Goal: Check status: Check status

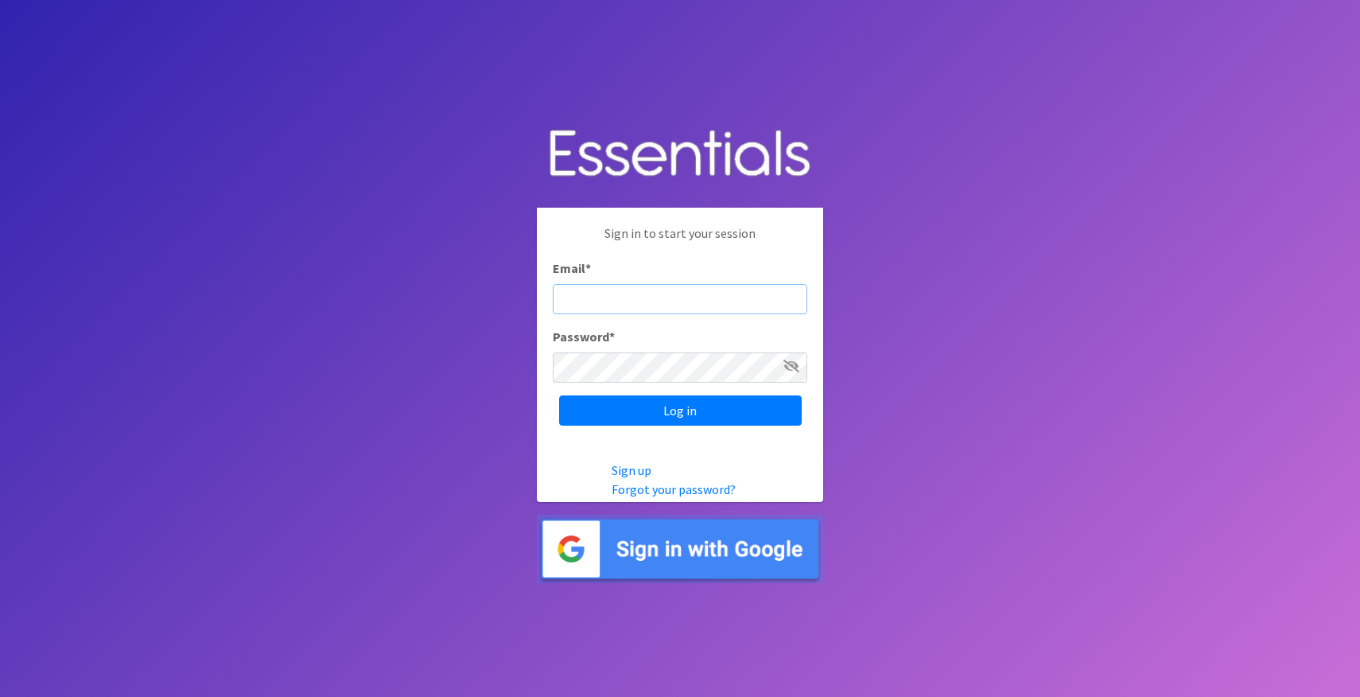
type input "[PERSON_NAME][EMAIL_ADDRESS][DOMAIN_NAME]"
click at [680, 410] on input "Log in" at bounding box center [680, 410] width 243 height 30
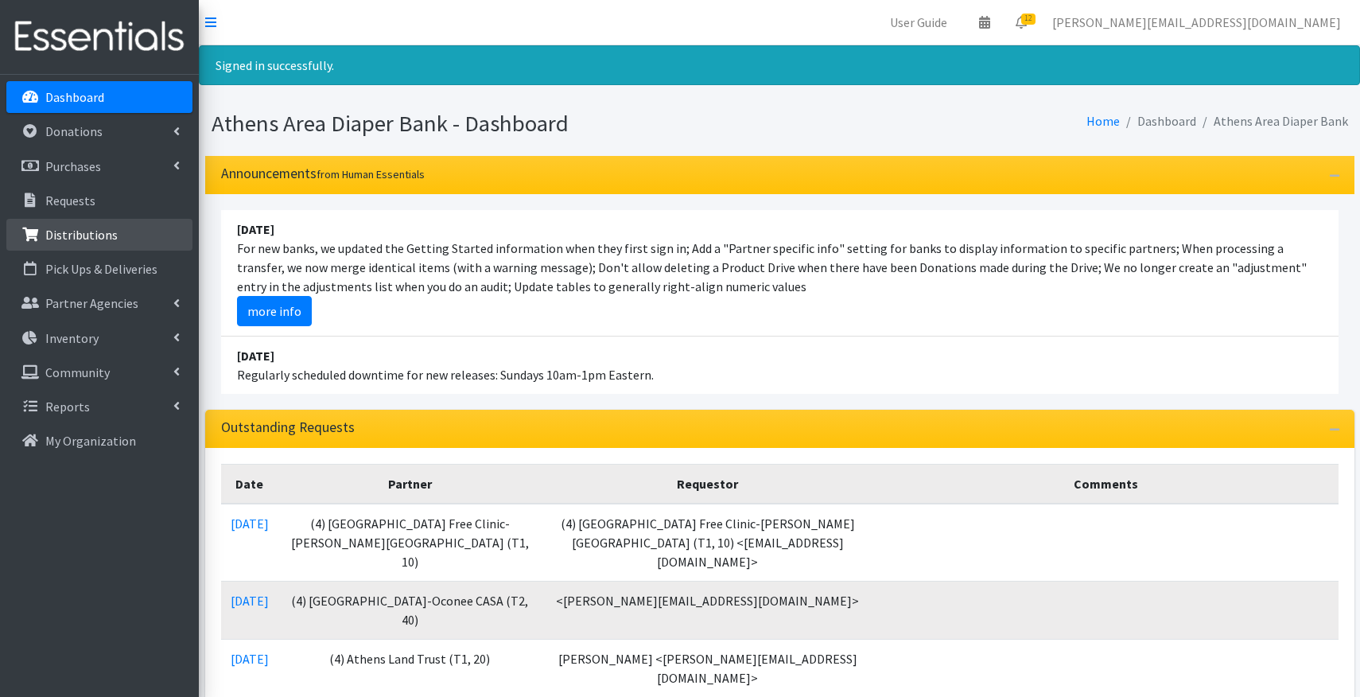
click at [60, 229] on p "Distributions" at bounding box center [81, 235] width 72 height 16
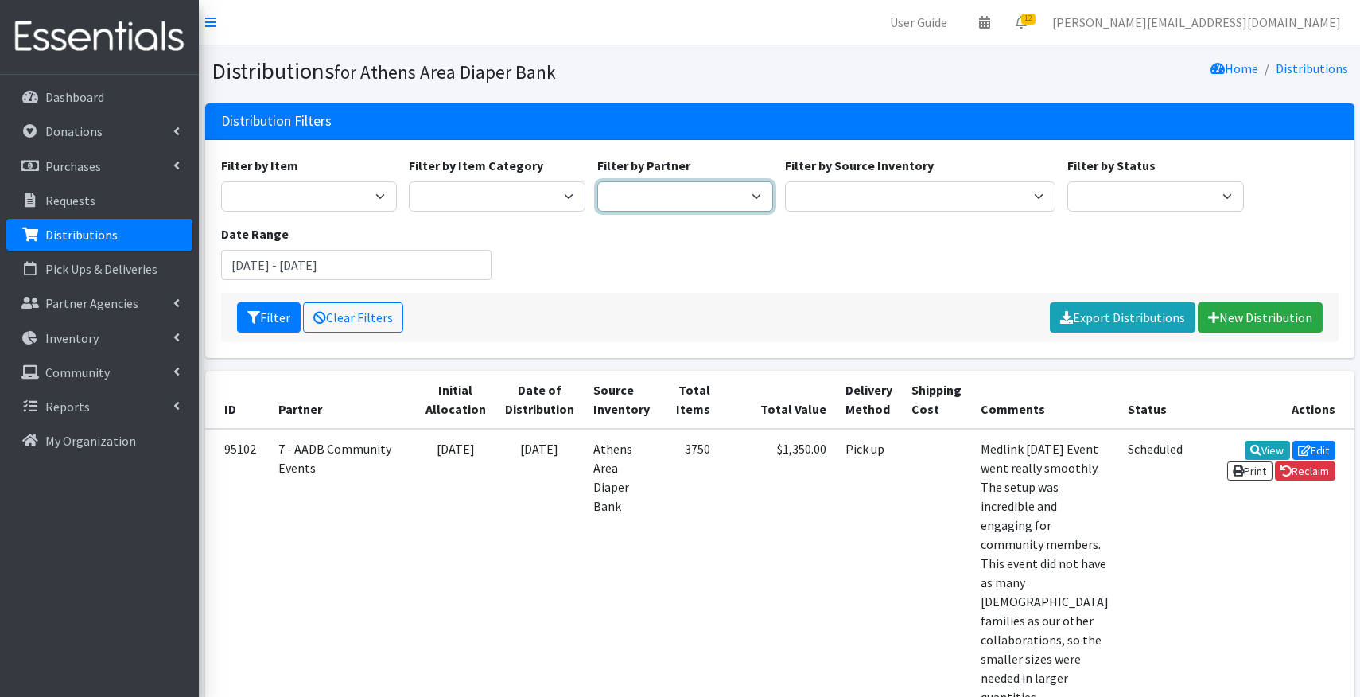
select select "2538"
click at [313, 277] on input "June 22, 2025 - September 22, 2025" at bounding box center [356, 265] width 270 height 30
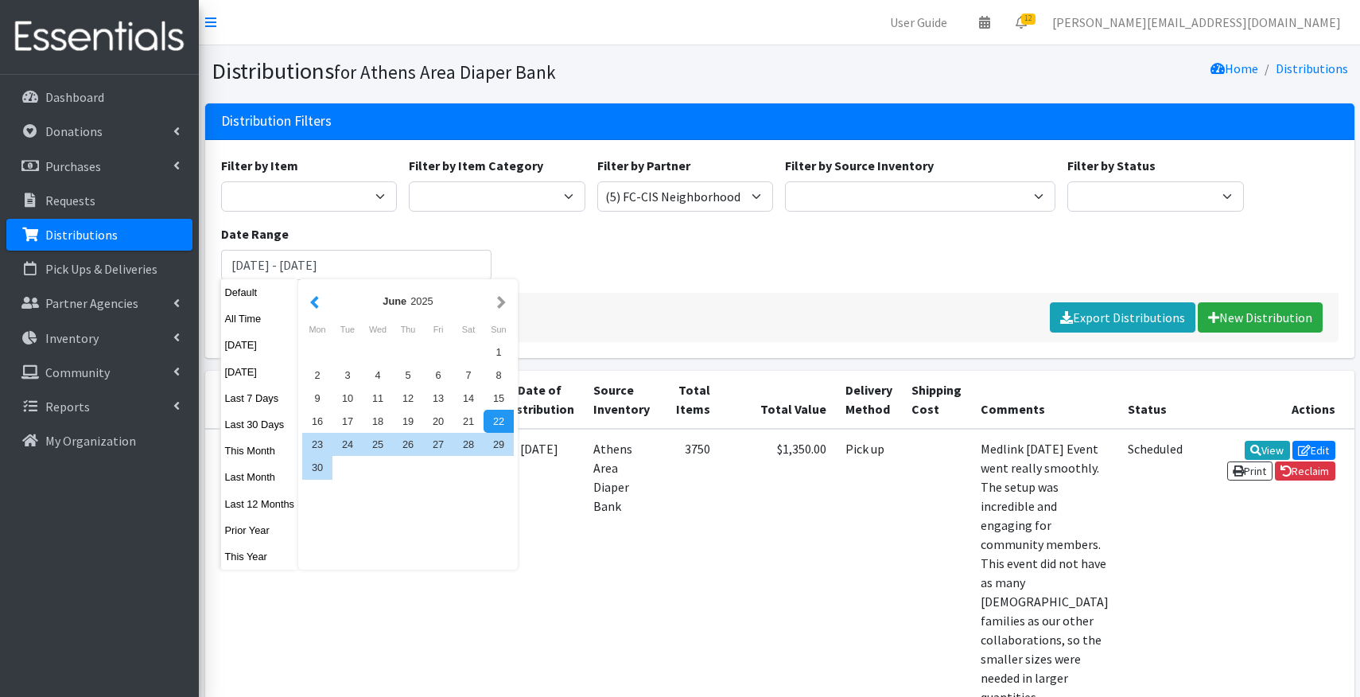
click at [314, 302] on button "button" at bounding box center [314, 301] width 17 height 20
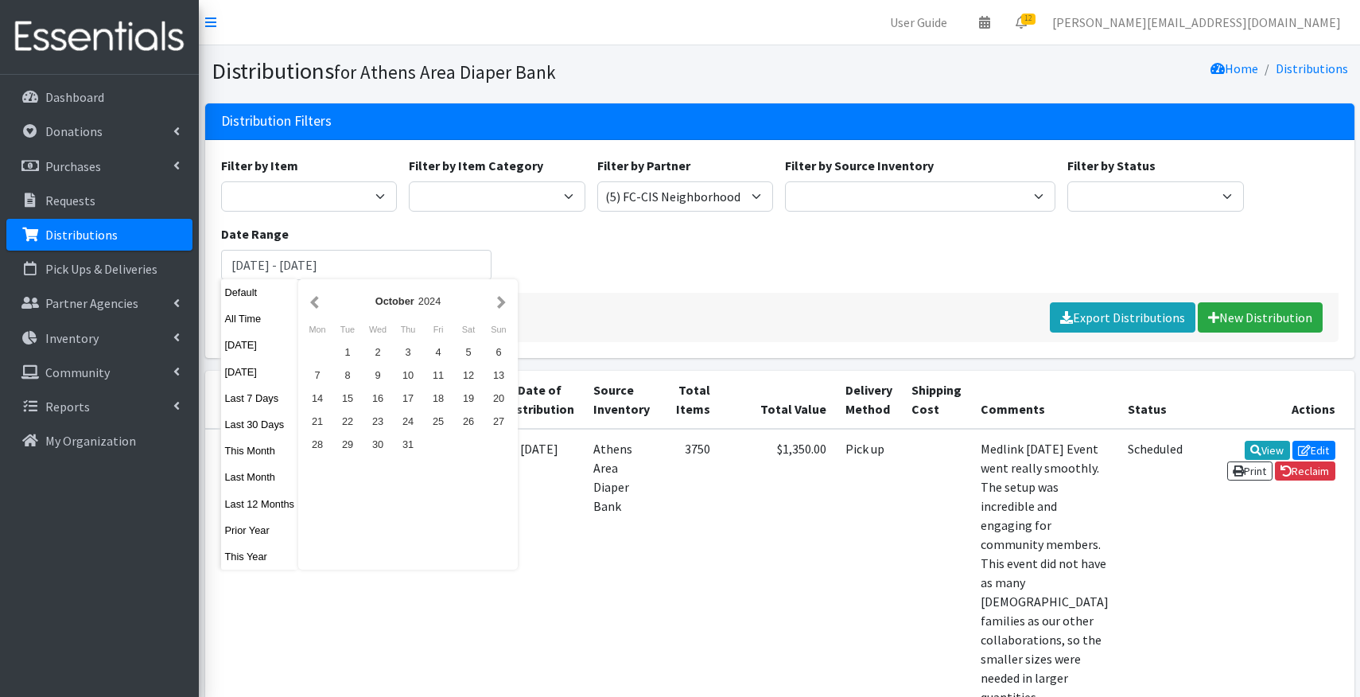
click at [314, 302] on button "button" at bounding box center [314, 301] width 17 height 20
click at [409, 350] on div "1" at bounding box center [408, 351] width 30 height 23
click at [505, 301] on button "button" at bounding box center [501, 301] width 17 height 20
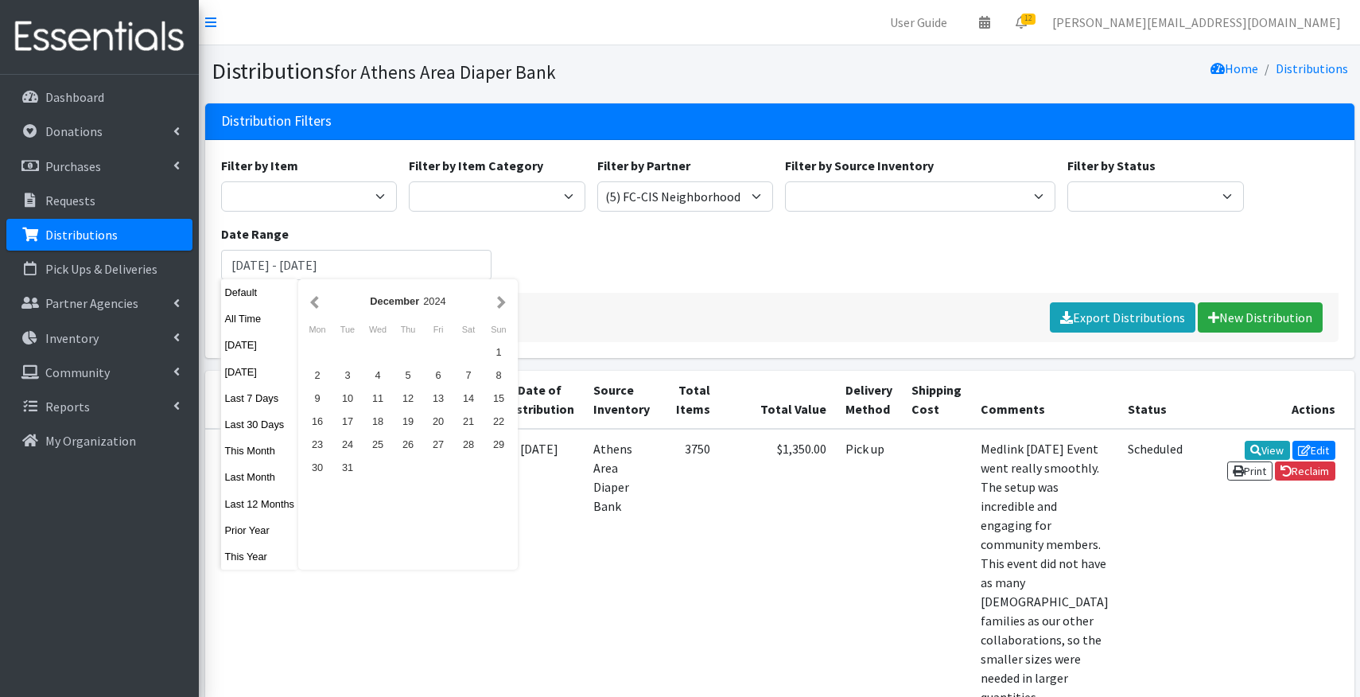
click at [505, 301] on button "button" at bounding box center [501, 301] width 17 height 20
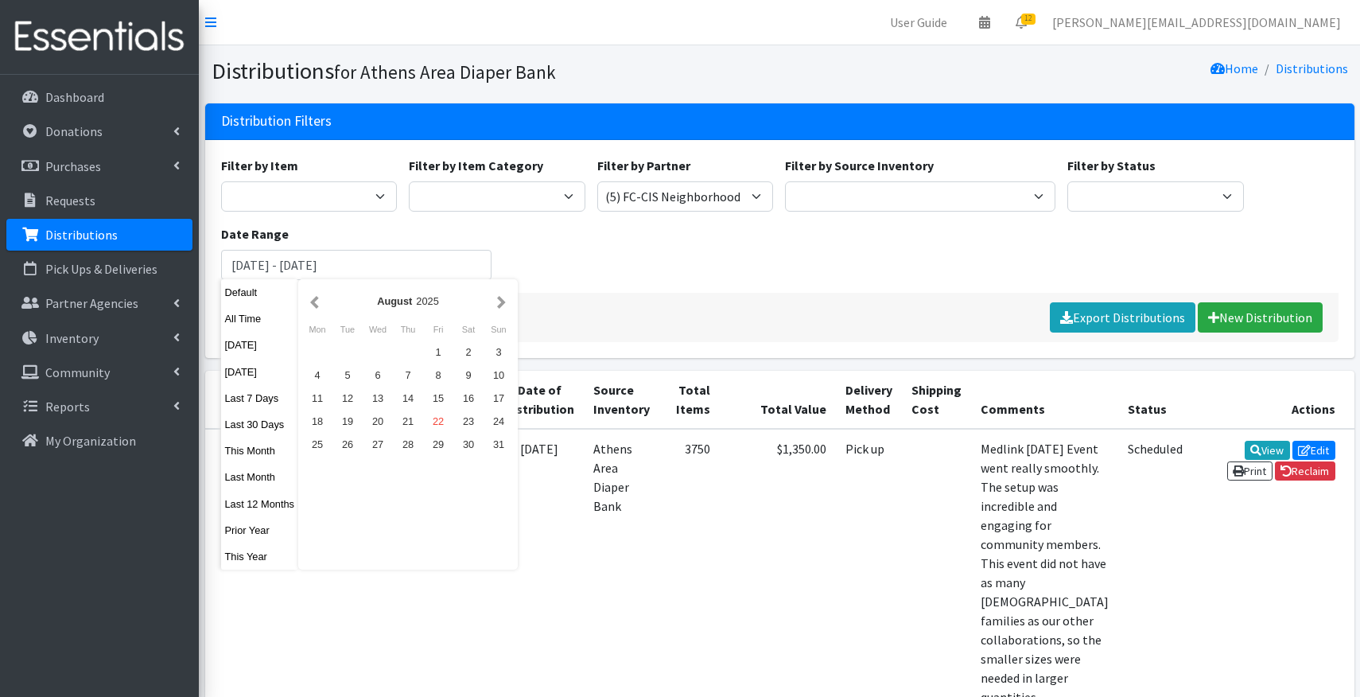
click at [505, 301] on button "button" at bounding box center [501, 301] width 17 height 20
click at [318, 304] on button "button" at bounding box center [314, 301] width 17 height 20
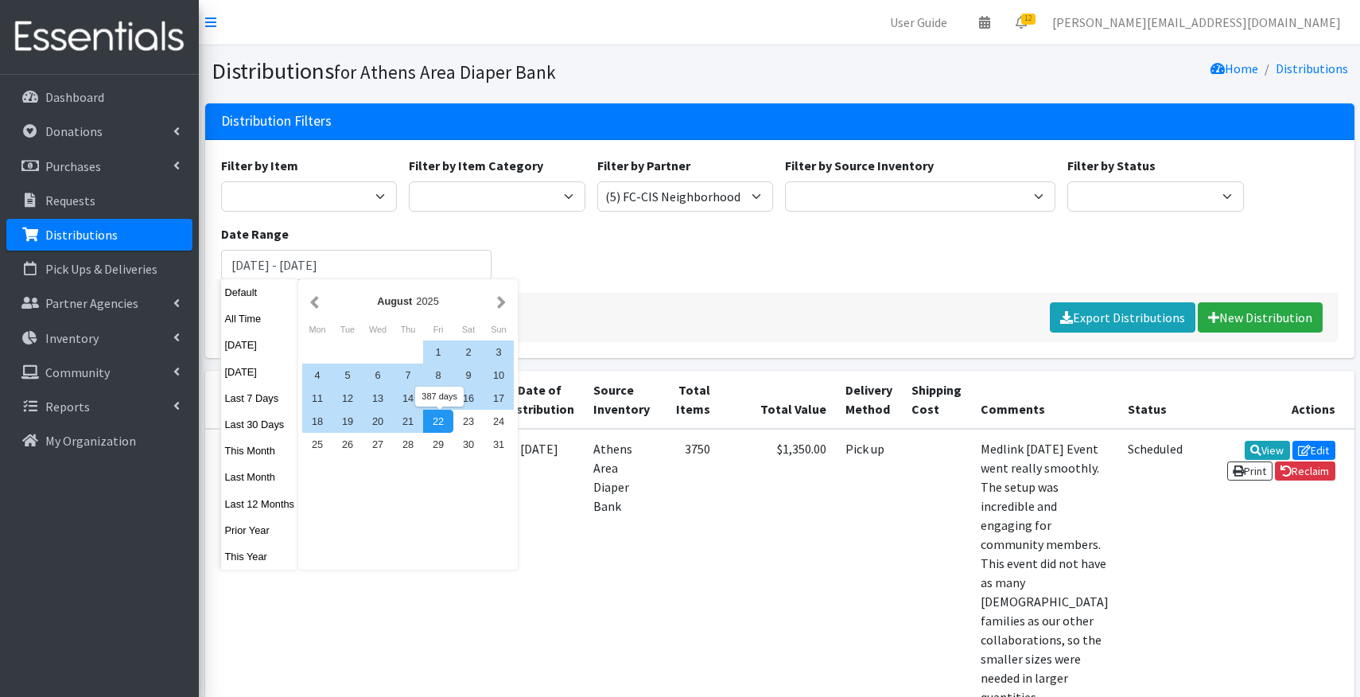
click at [445, 420] on div "22" at bounding box center [438, 421] width 30 height 23
type input "August 1, 2024 - August 22, 2025"
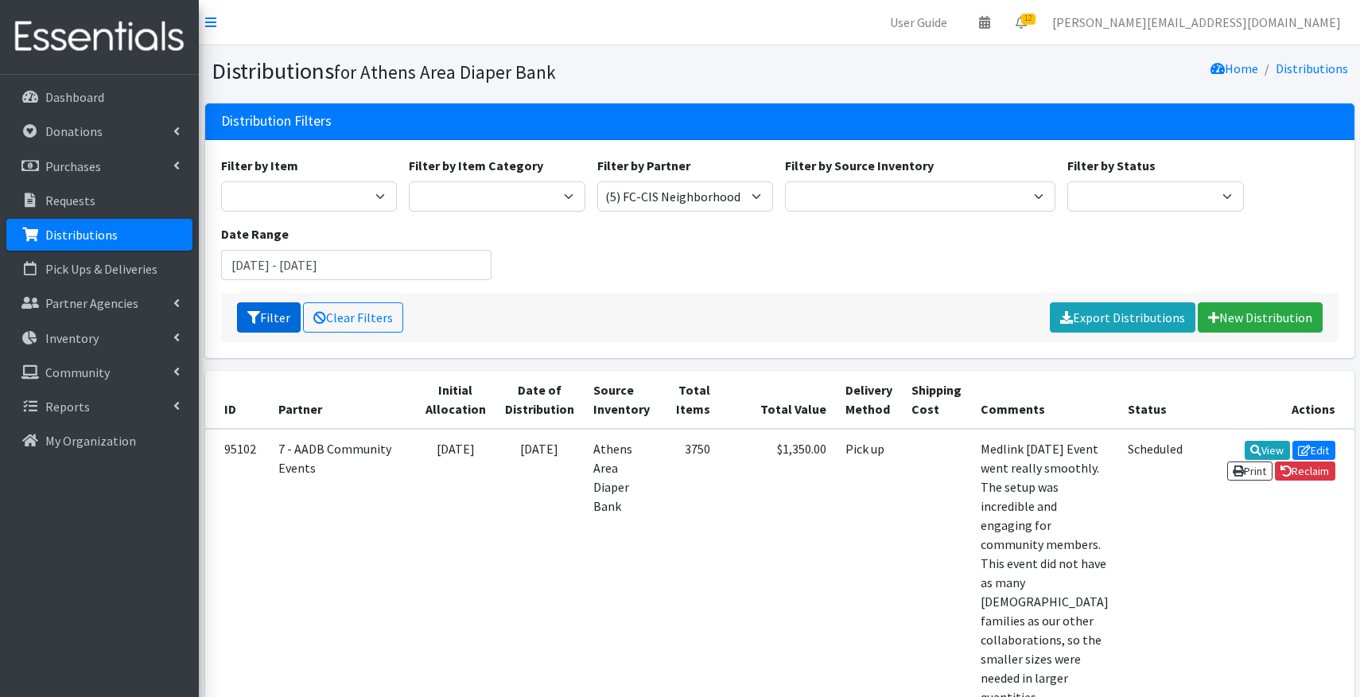
click at [270, 316] on button "Filter" at bounding box center [269, 317] width 64 height 30
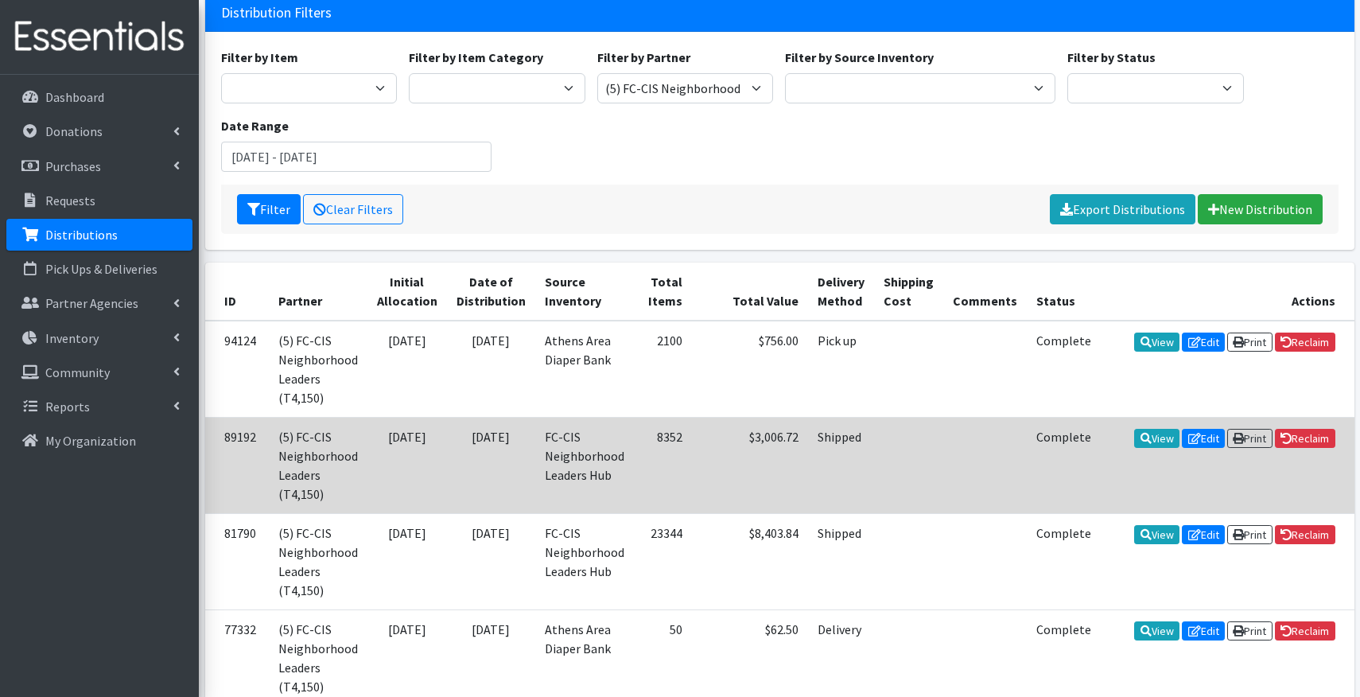
scroll to position [110, 0]
